Goal: Task Accomplishment & Management: Complete application form

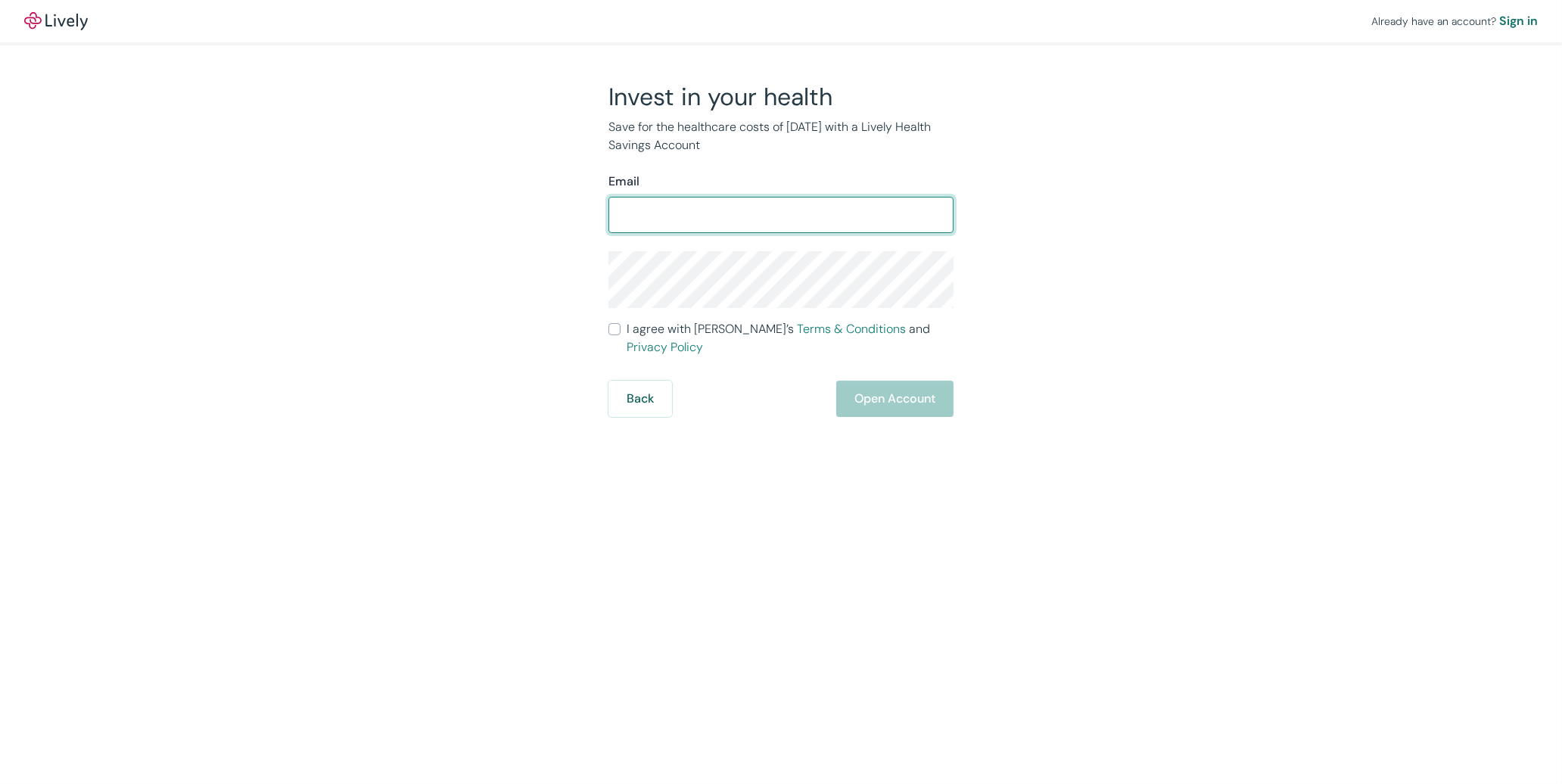
click at [693, 217] on input "Email" at bounding box center [781, 215] width 345 height 30
type input "[EMAIL_ADDRESS][DOMAIN_NAME]"
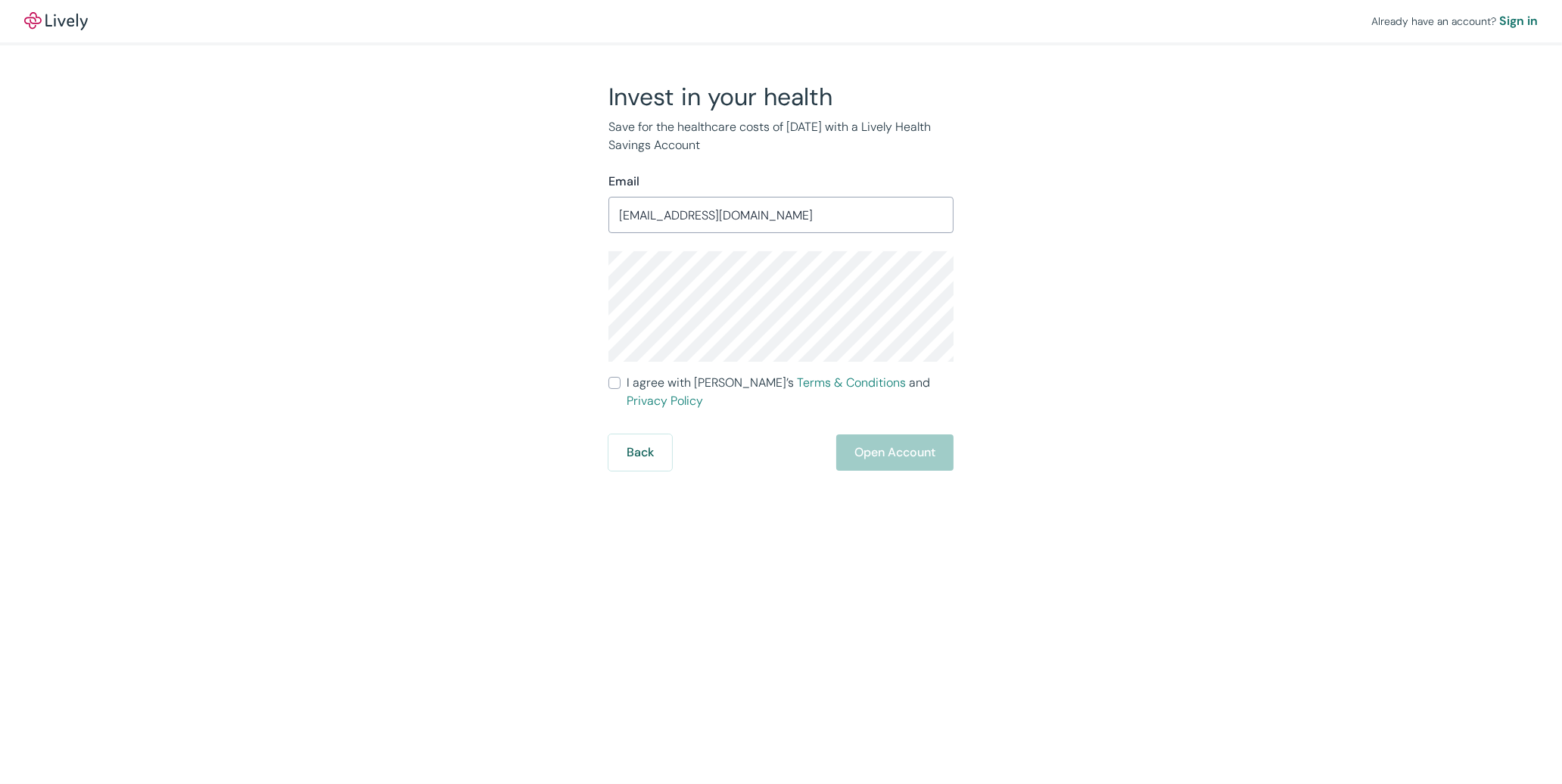
click at [767, 526] on div "Already have an account? Sign in Invest in your health Save for the healthcare …" at bounding box center [781, 392] width 1562 height 784
click at [620, 378] on input "I agree with Lively’s Terms & Conditions and Privacy Policy" at bounding box center [614, 383] width 12 height 12
checkbox input "true"
click at [906, 438] on button "Open Account" at bounding box center [895, 453] width 118 height 36
